Goal: Task Accomplishment & Management: Use online tool/utility

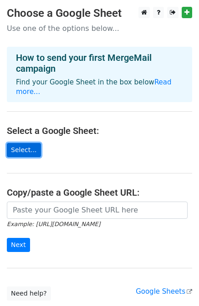
click at [23, 153] on link "Select..." at bounding box center [24, 150] width 34 height 14
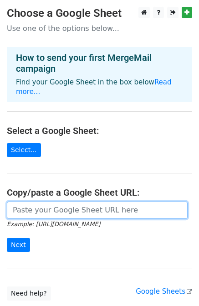
click at [104, 211] on input "url" at bounding box center [97, 210] width 180 height 17
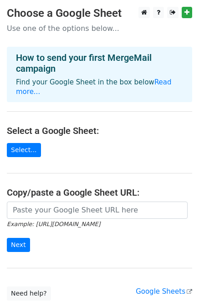
click at [100, 226] on small "Example: https://docs.google.com/spreadsheets/d/abc/edit" at bounding box center [53, 224] width 93 height 7
click at [25, 150] on link "Select..." at bounding box center [24, 150] width 34 height 14
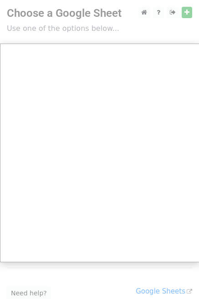
click at [140, 17] on div at bounding box center [99, 186] width 199 height 373
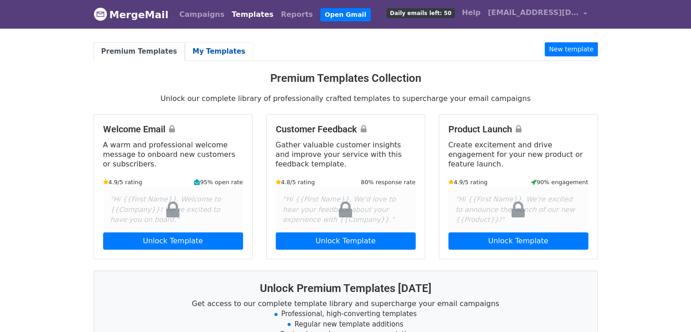
click at [218, 50] on link "My Templates" at bounding box center [219, 51] width 68 height 19
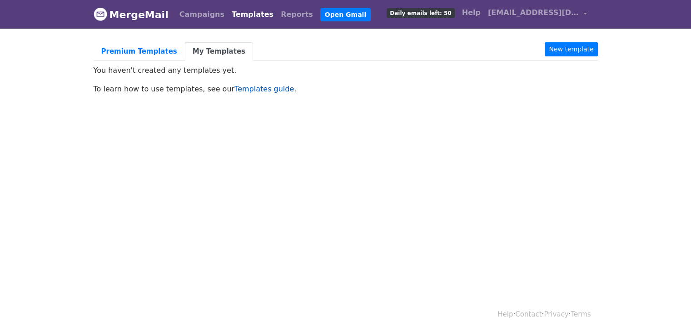
click at [269, 87] on link "Templates guide" at bounding box center [264, 89] width 60 height 9
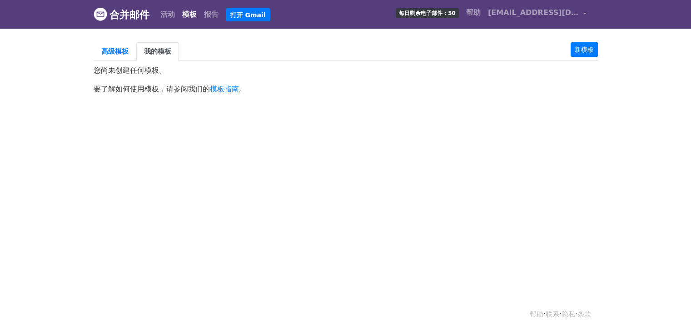
click at [335, 170] on html "合并邮件 活动 模板 报告 打开 Gmail 每日剩余电子邮件：50 帮助 warstarlighting@gmail.com 帐户 取消订阅 集成 通知设置…" at bounding box center [345, 166] width 691 height 332
click at [585, 51] on font "新模板" at bounding box center [584, 49] width 19 height 7
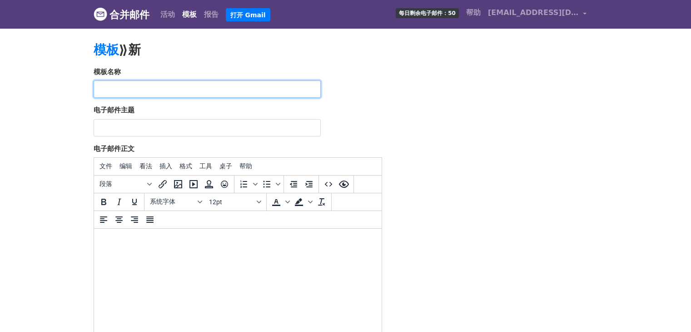
click at [175, 92] on input "text" at bounding box center [207, 88] width 227 height 17
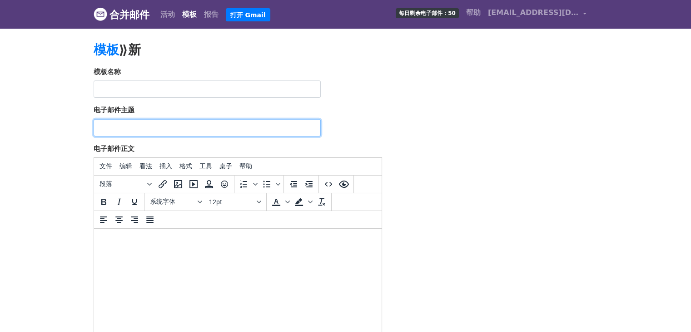
click at [203, 129] on input "电子邮件主题" at bounding box center [207, 127] width 227 height 17
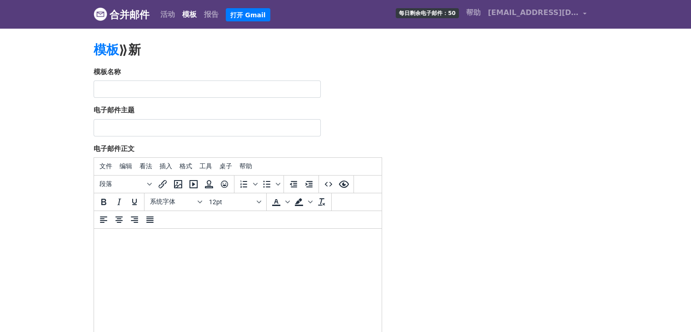
click at [217, 244] on body at bounding box center [237, 241] width 273 height 10
click at [133, 185] on span "Paragraph" at bounding box center [122, 183] width 45 height 7
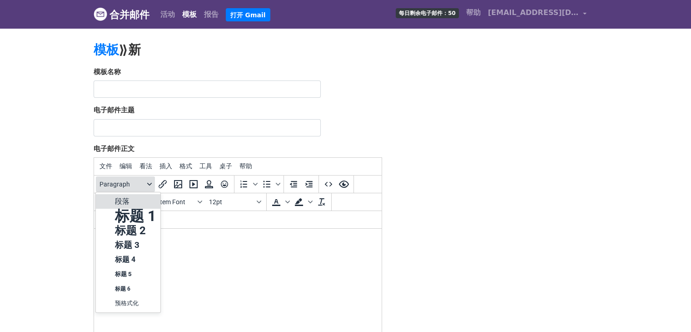
click at [133, 185] on span "Paragraph" at bounding box center [122, 183] width 45 height 7
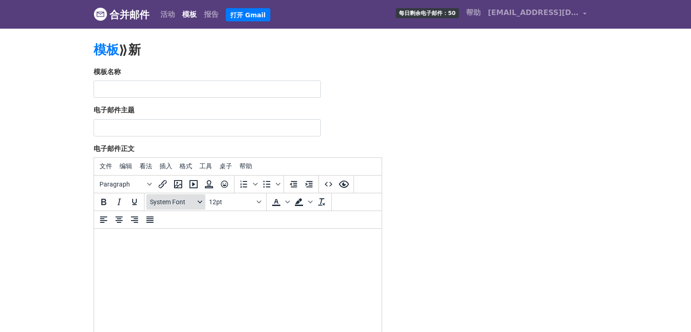
click at [175, 201] on span "System Font" at bounding box center [172, 201] width 45 height 7
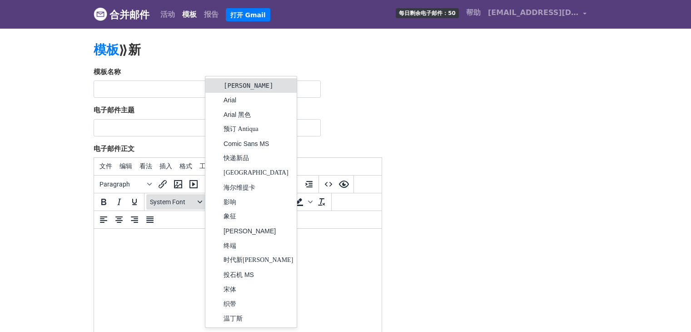
click at [176, 201] on span "System Font" at bounding box center [172, 201] width 45 height 7
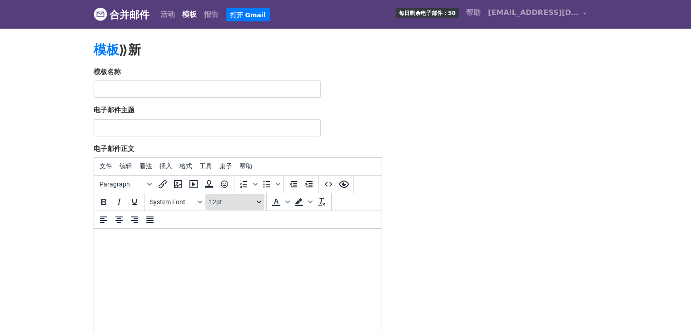
click at [220, 202] on span "12pt" at bounding box center [231, 201] width 45 height 7
click at [238, 11] on font "打开 Gmail" at bounding box center [247, 14] width 35 height 7
